Goal: Find specific page/section: Find specific page/section

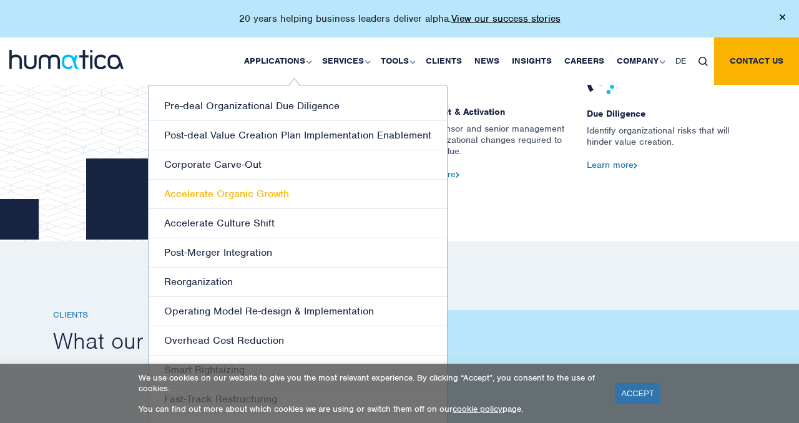
scroll to position [1561, 0]
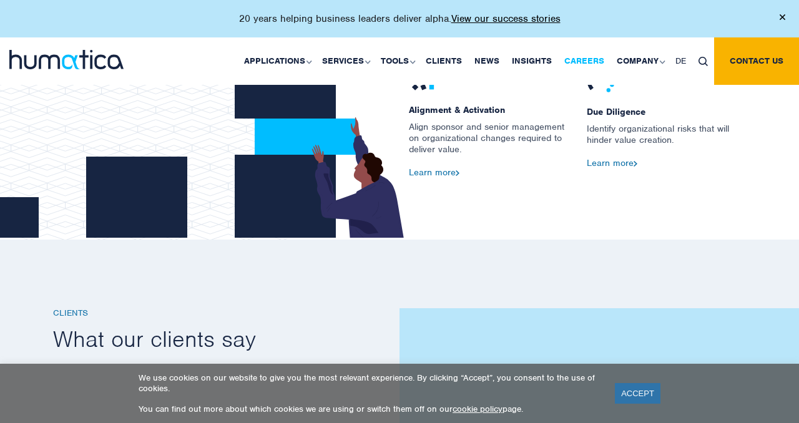
click at [588, 60] on link "Careers" at bounding box center [584, 60] width 52 height 47
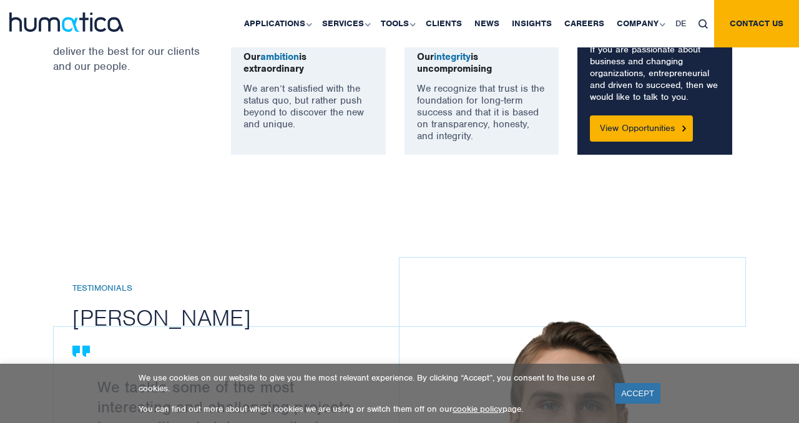
scroll to position [1147, 0]
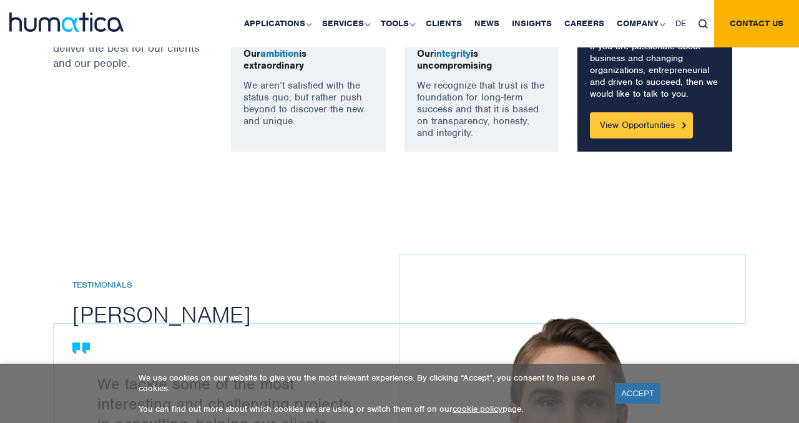
click at [626, 122] on link "View Opportunities" at bounding box center [641, 125] width 103 height 26
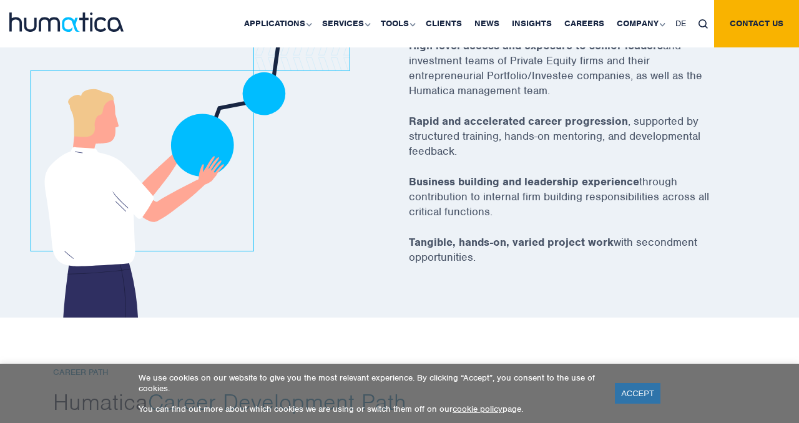
scroll to position [2327, 0]
